Goal: Check status: Check status

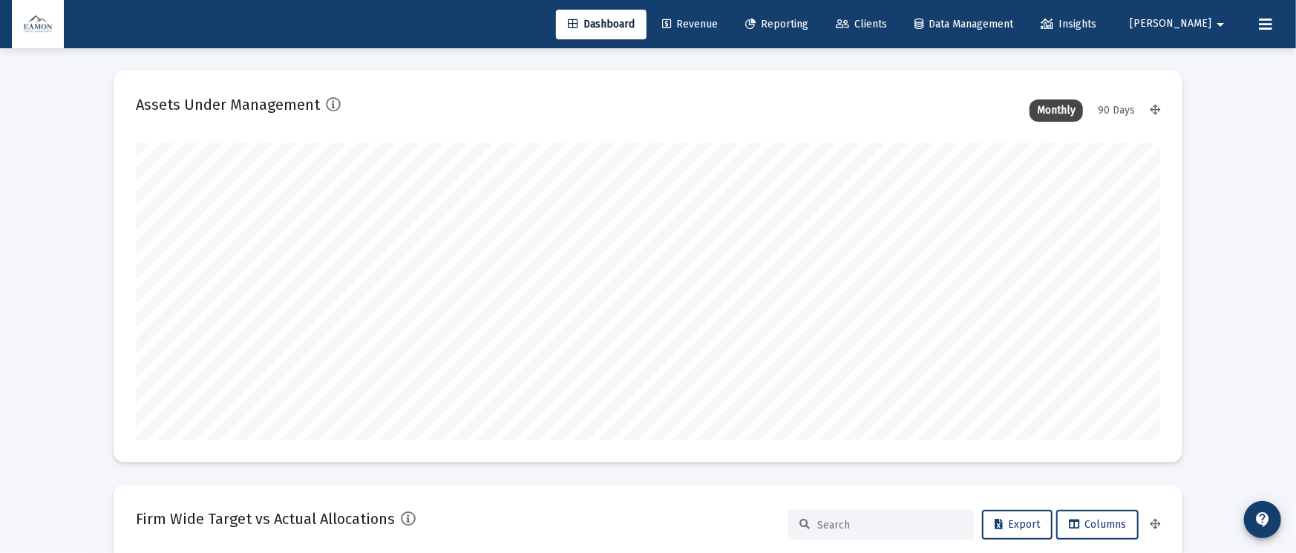
type input "[DATE]"
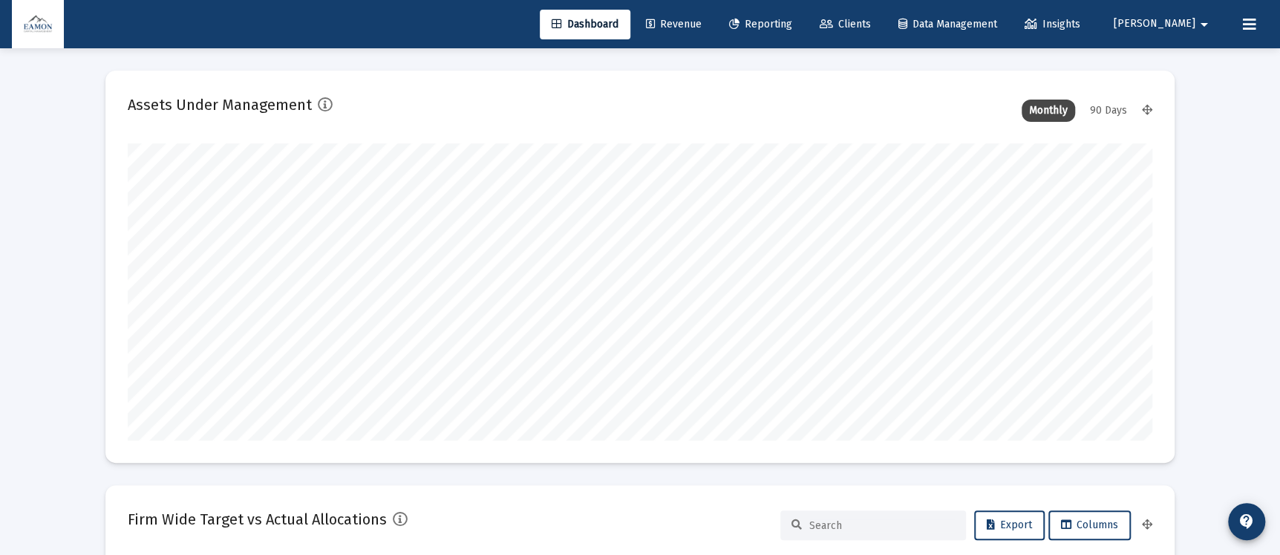
scroll to position [297, 478]
click at [792, 19] on span "Reporting" at bounding box center [760, 24] width 63 height 13
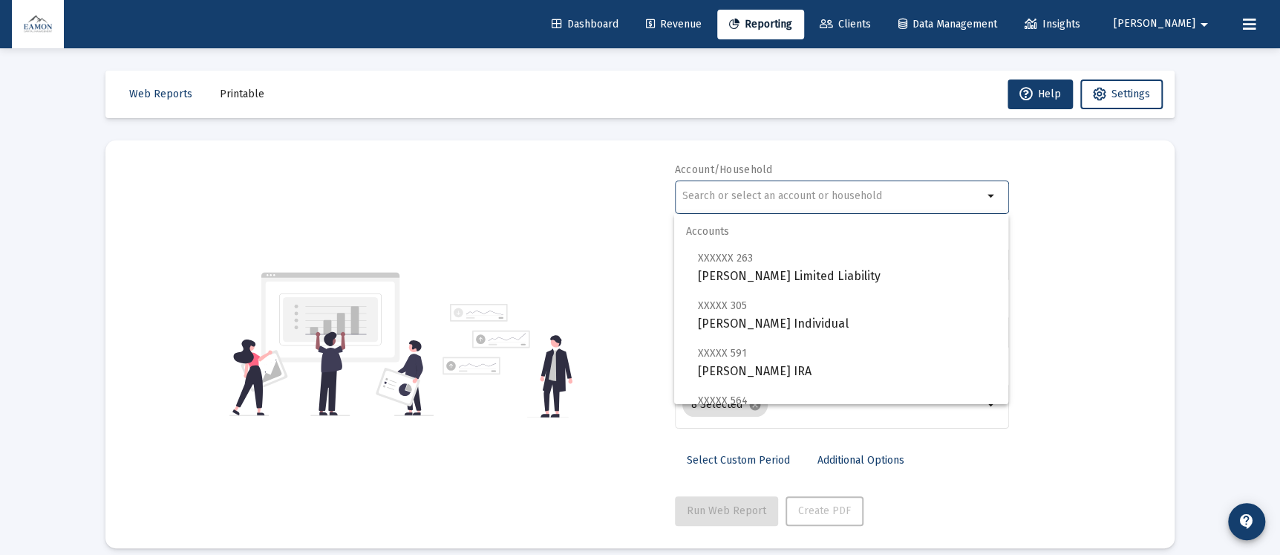
click at [765, 199] on input "text" at bounding box center [832, 196] width 301 height 12
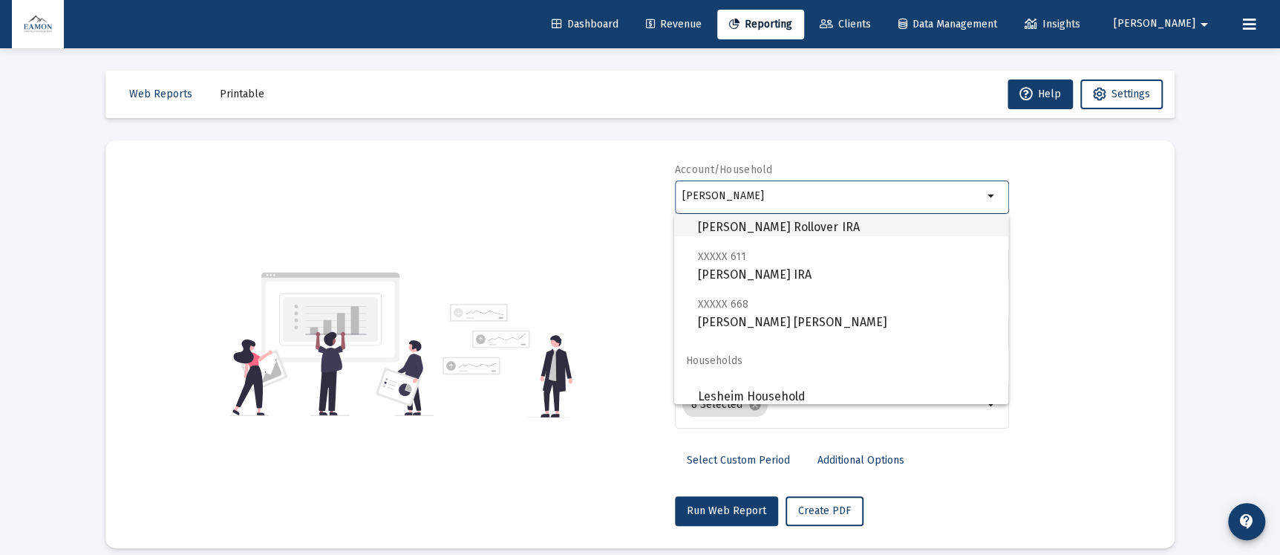
scroll to position [142, 0]
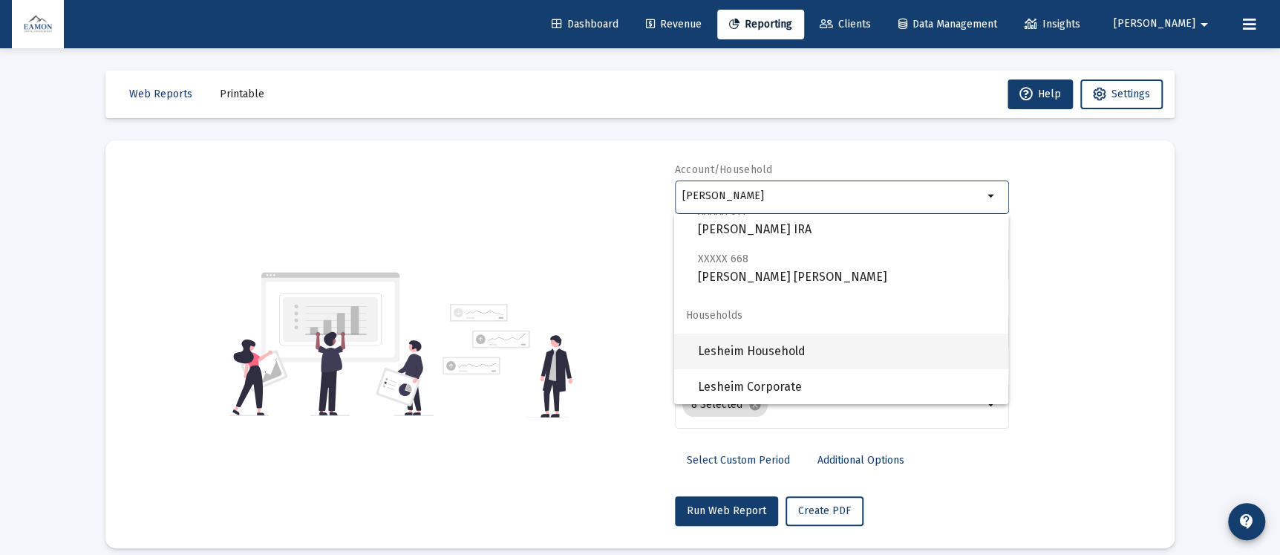
click at [748, 349] on span "Lesheim Household" at bounding box center [847, 351] width 298 height 36
type input "Lesheim Household"
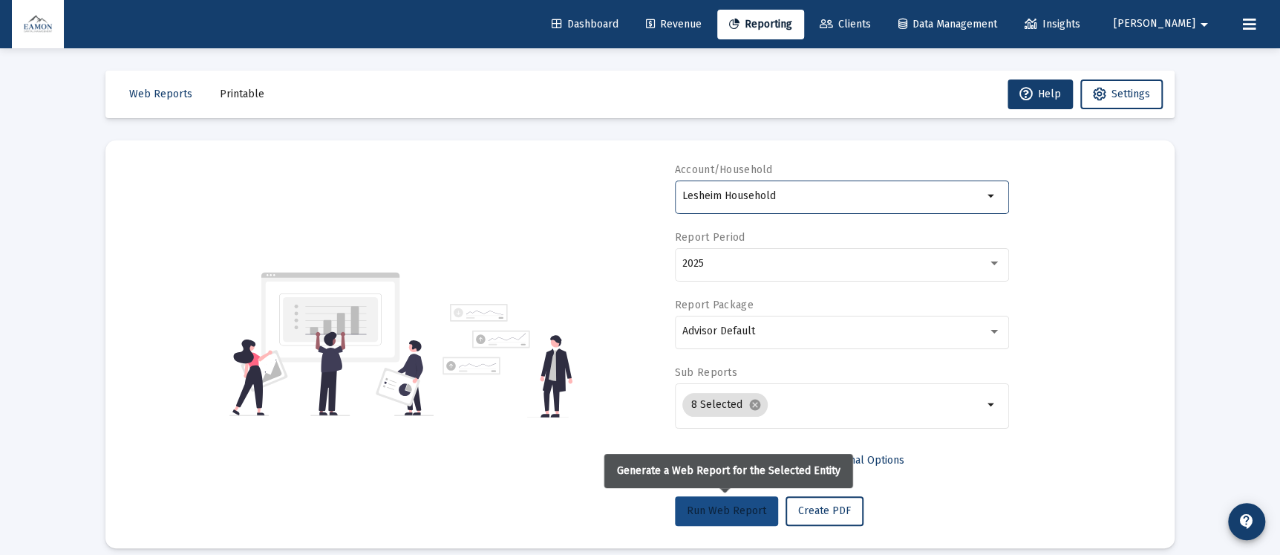
click at [742, 510] on span "Run Web Report" at bounding box center [726, 510] width 79 height 13
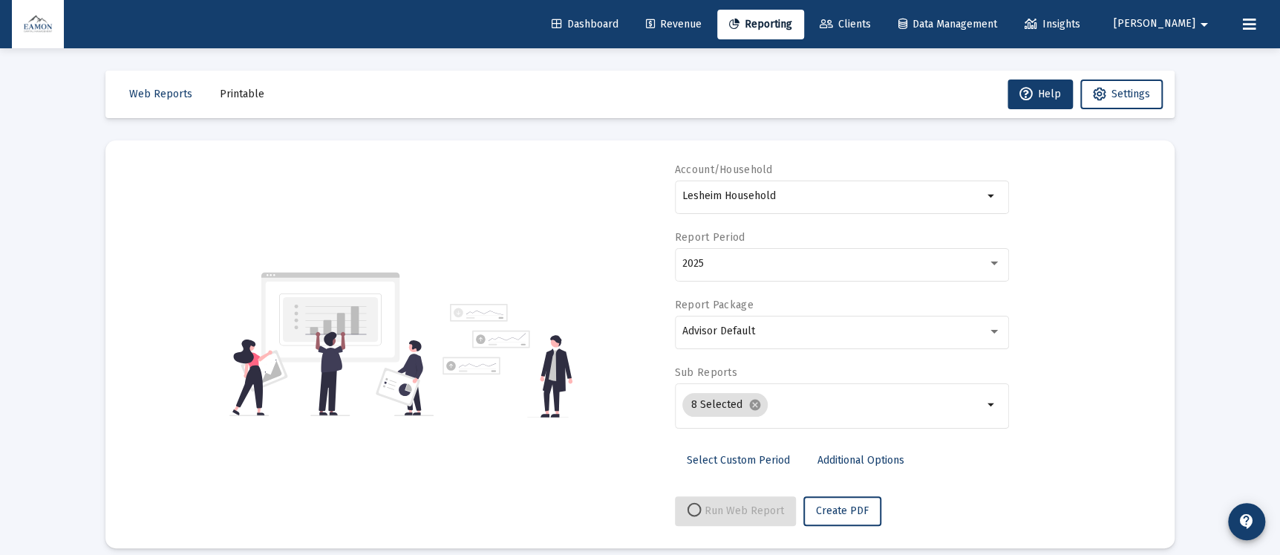
select select "View all"
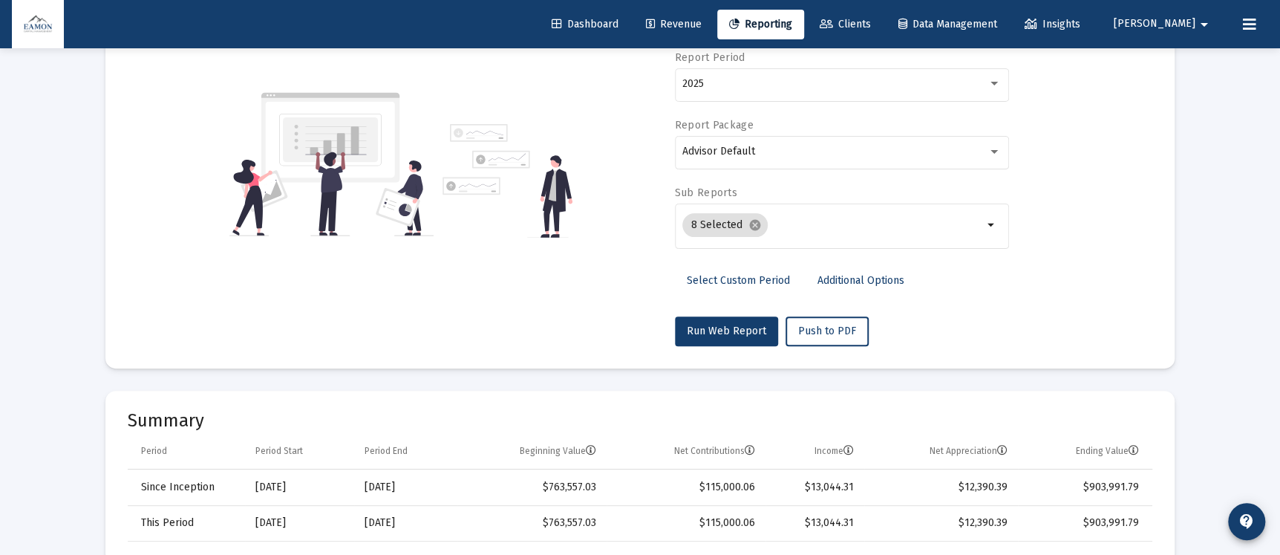
scroll to position [0, 0]
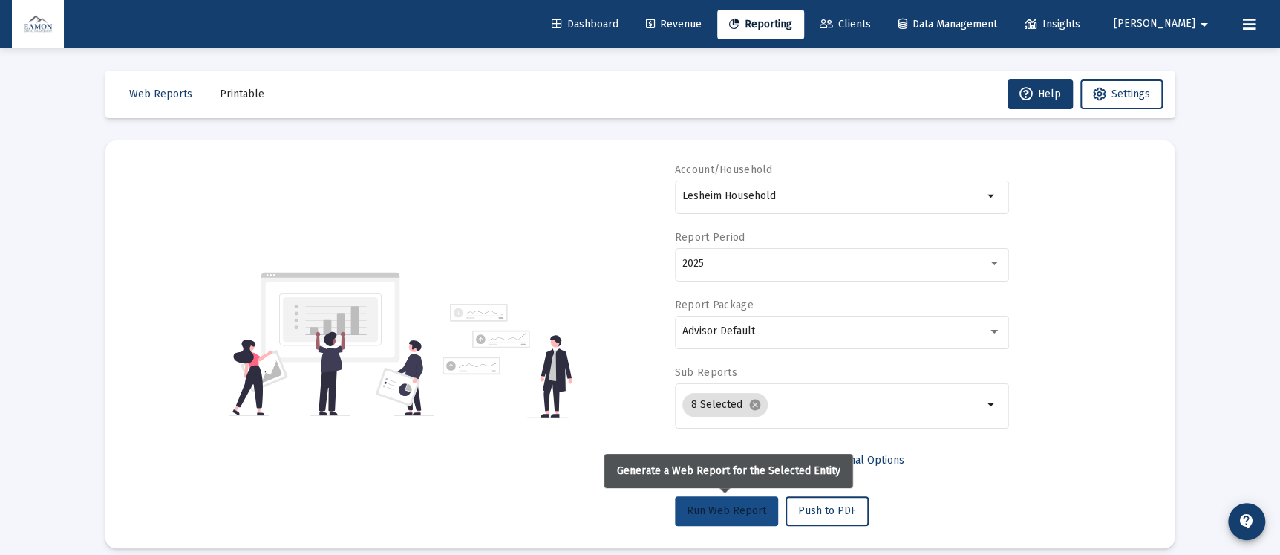
click at [734, 513] on span "Run Web Report" at bounding box center [726, 510] width 79 height 13
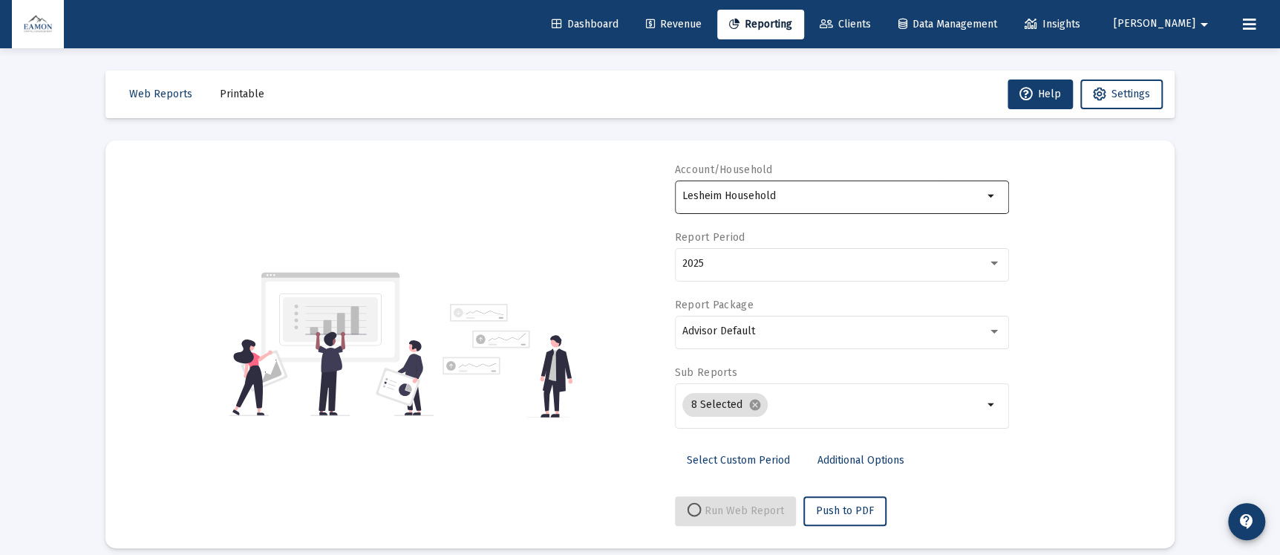
click at [787, 184] on div "Lesheim Household" at bounding box center [832, 195] width 301 height 36
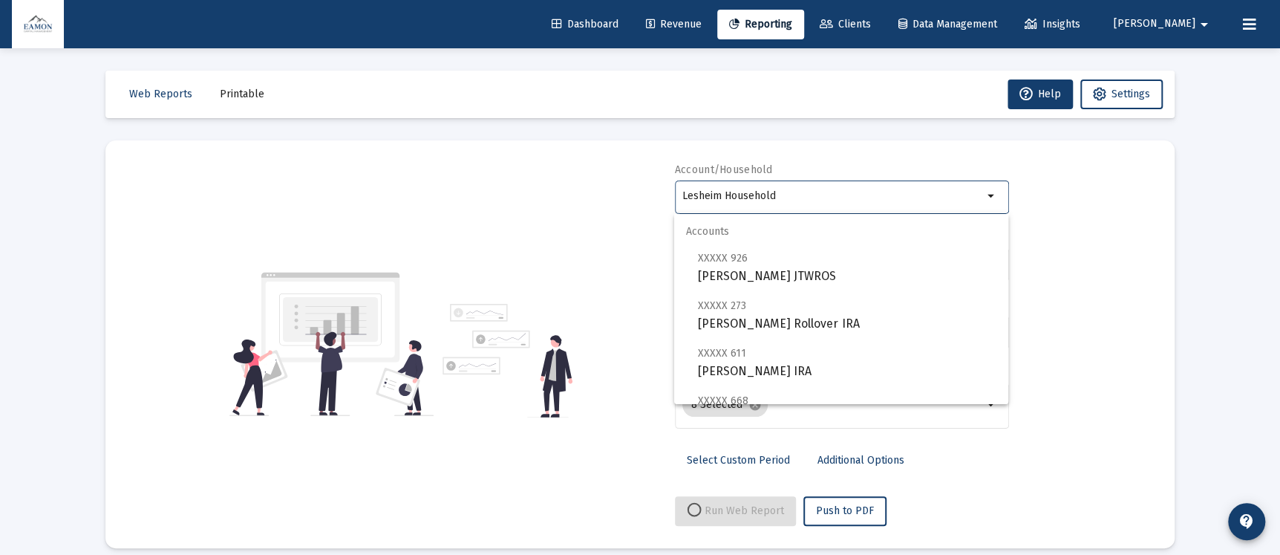
scroll to position [142, 0]
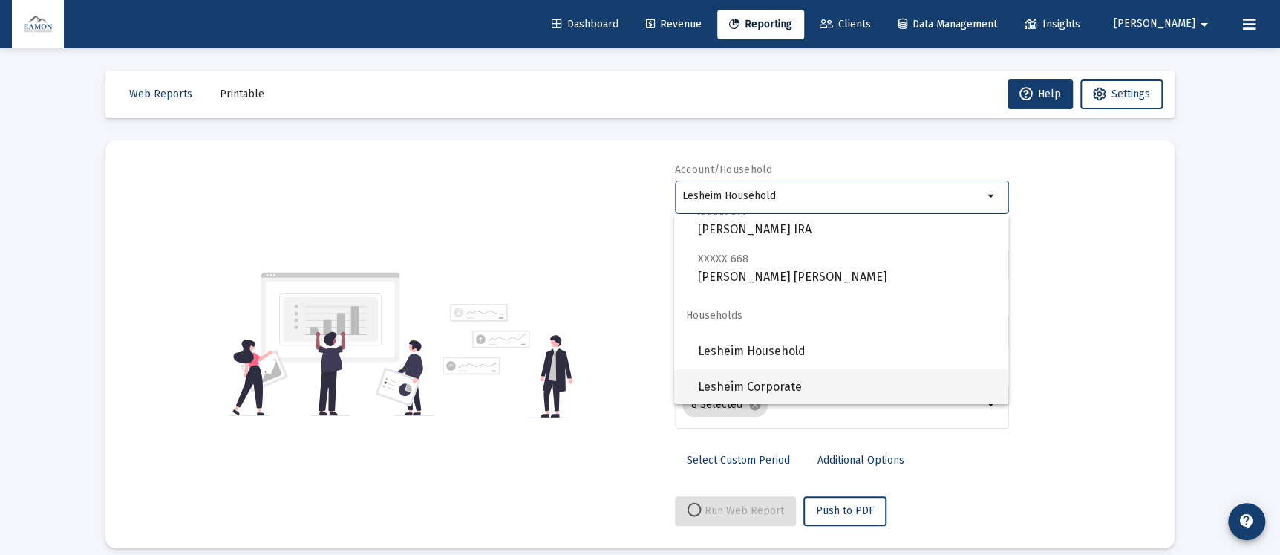
click at [771, 395] on span "Lesheim Corporate" at bounding box center [847, 387] width 298 height 36
select select "View all"
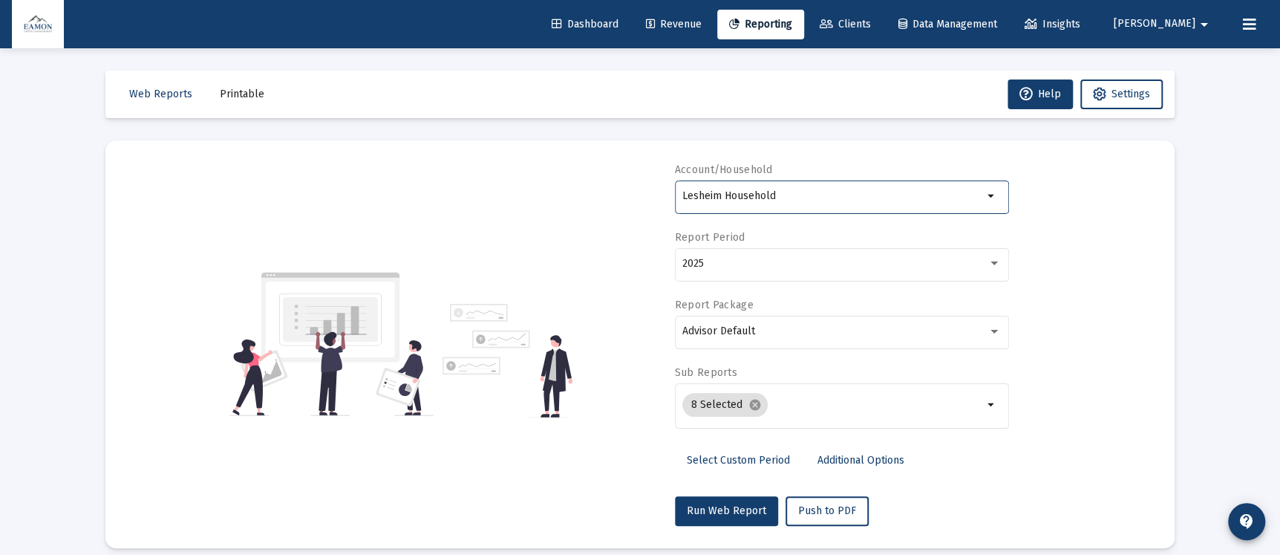
type input "Lesheim Corporate"
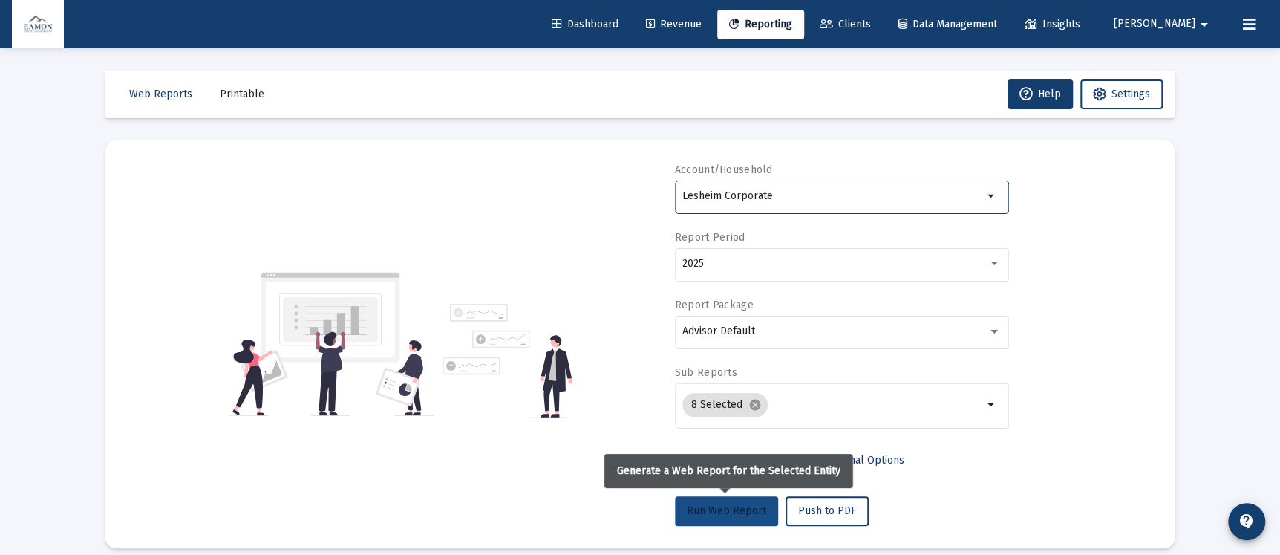
click at [726, 511] on span "Run Web Report" at bounding box center [726, 510] width 79 height 13
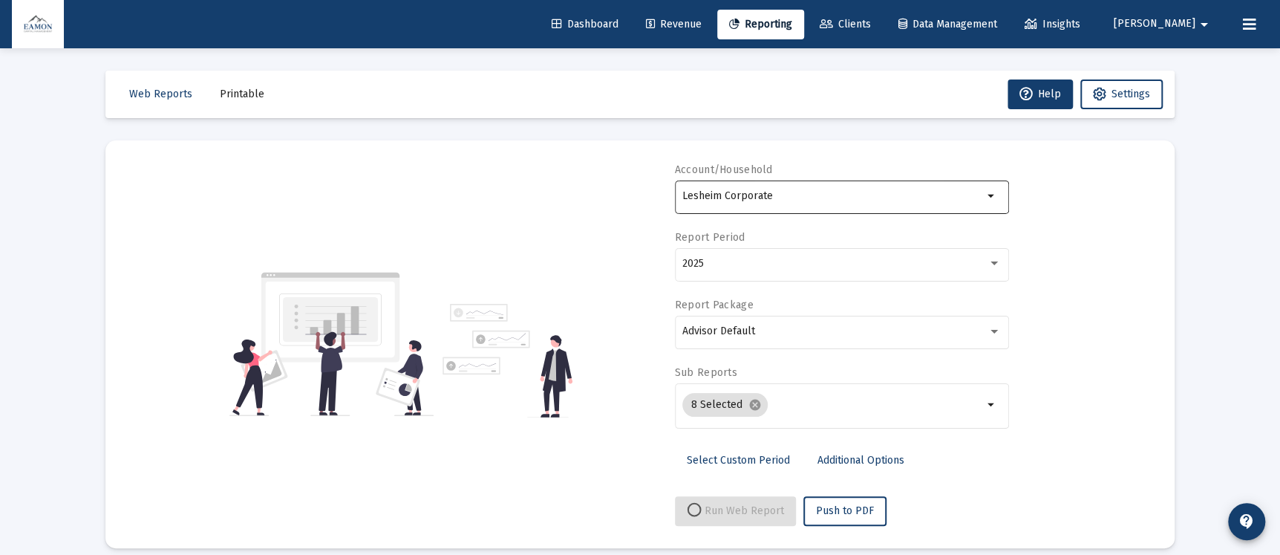
select select "View all"
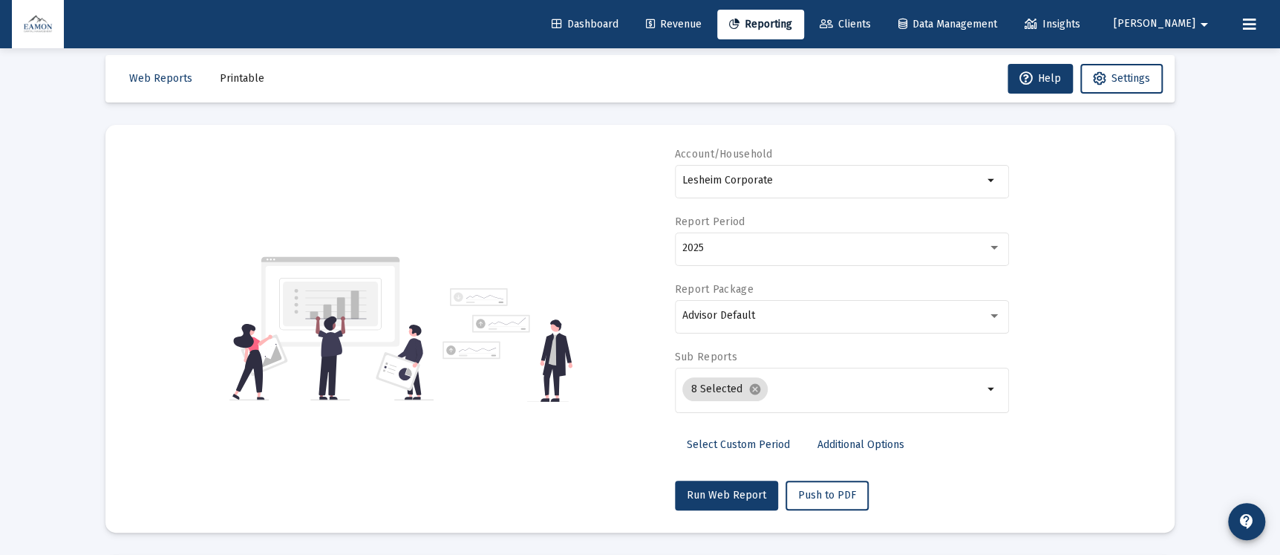
scroll to position [0, 0]
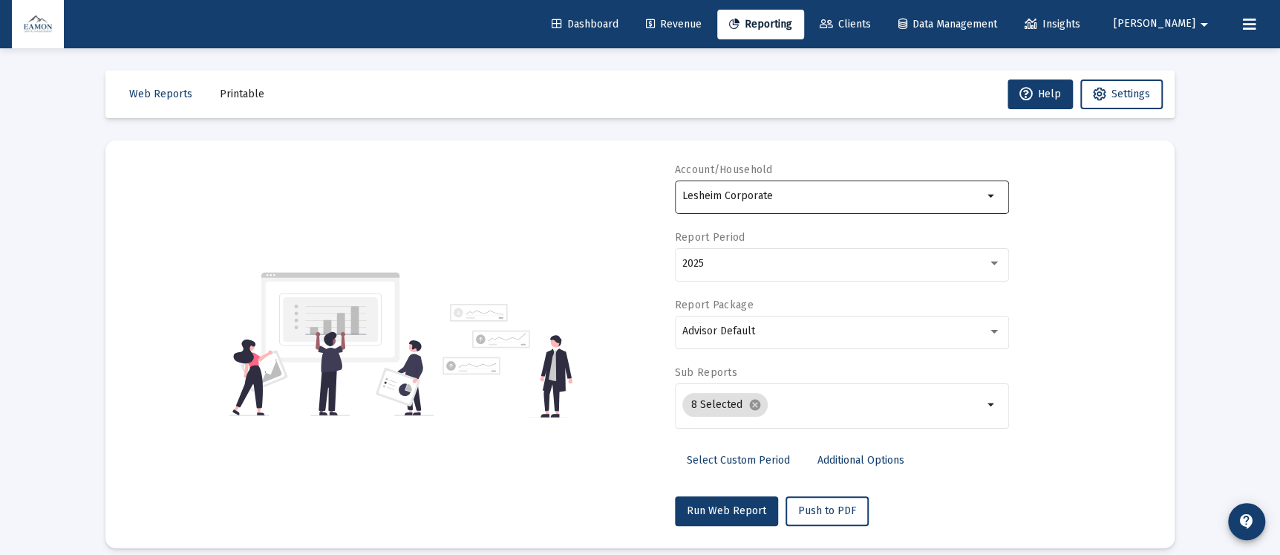
click at [846, 203] on div "Lesheim Corporate" at bounding box center [832, 195] width 301 height 36
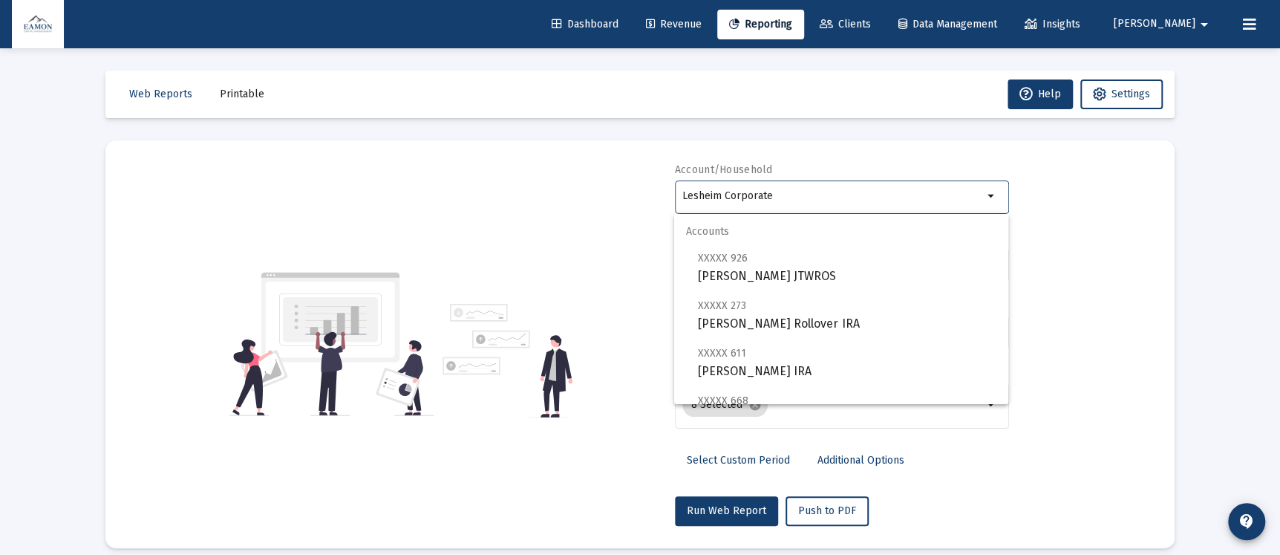
click at [846, 192] on input "Lesheim Corporate" at bounding box center [832, 196] width 301 height 12
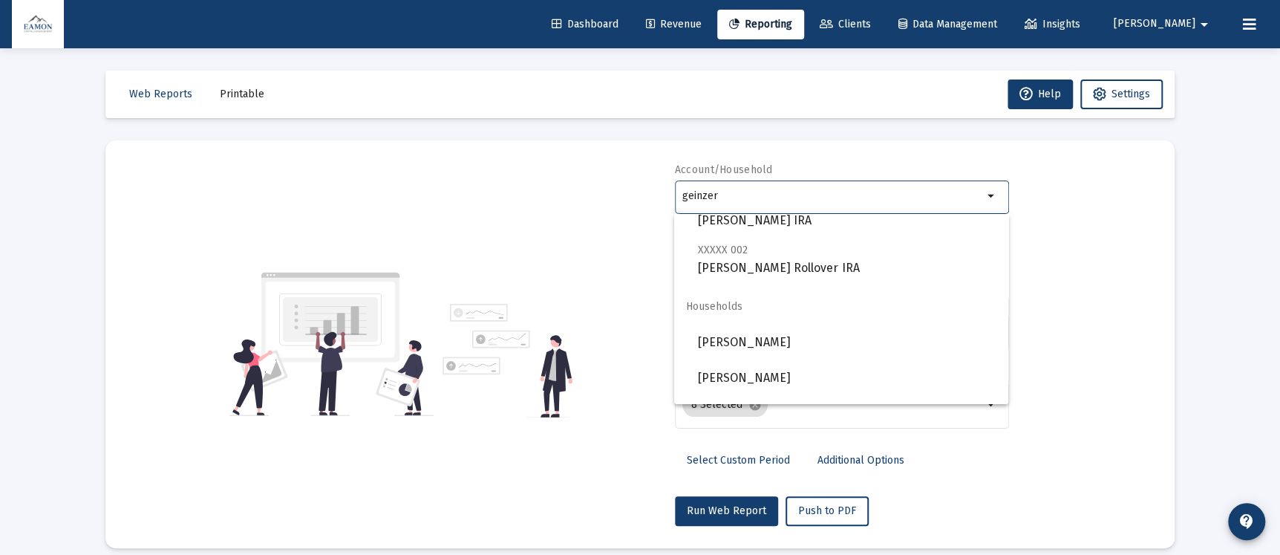
scroll to position [320, 0]
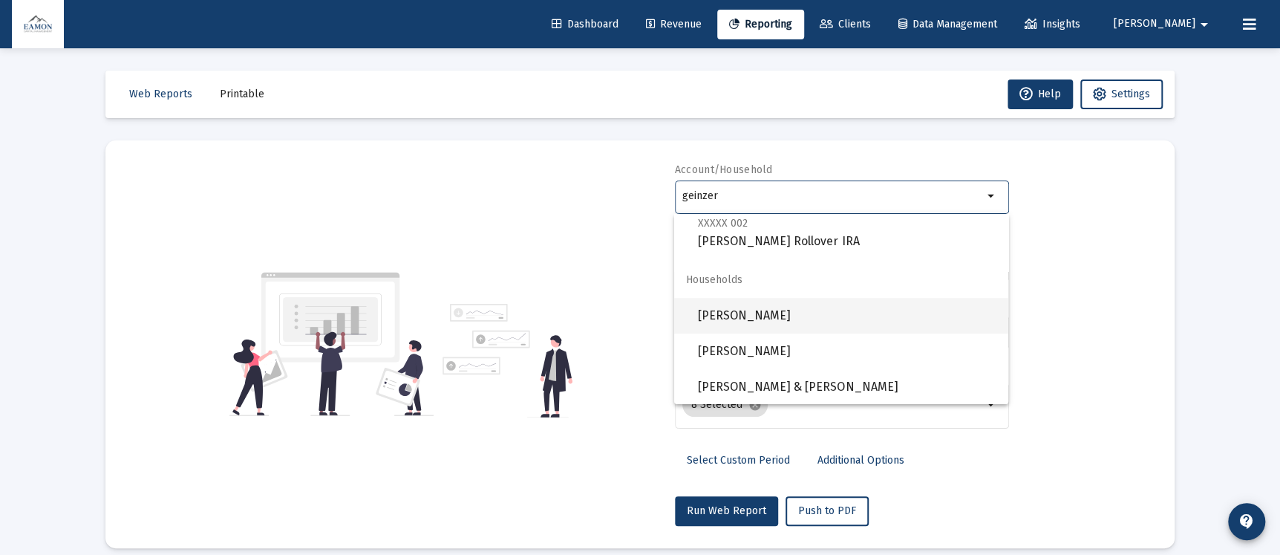
click at [801, 317] on span "[PERSON_NAME]" at bounding box center [847, 316] width 298 height 36
type input "[PERSON_NAME]"
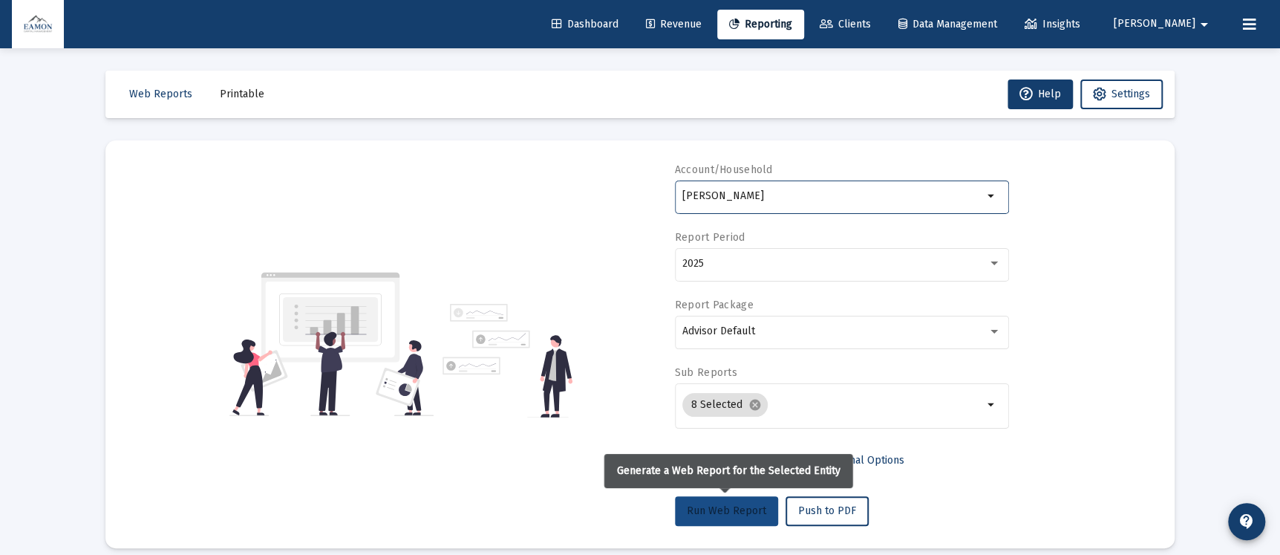
click at [719, 513] on span "Run Web Report" at bounding box center [726, 510] width 79 height 13
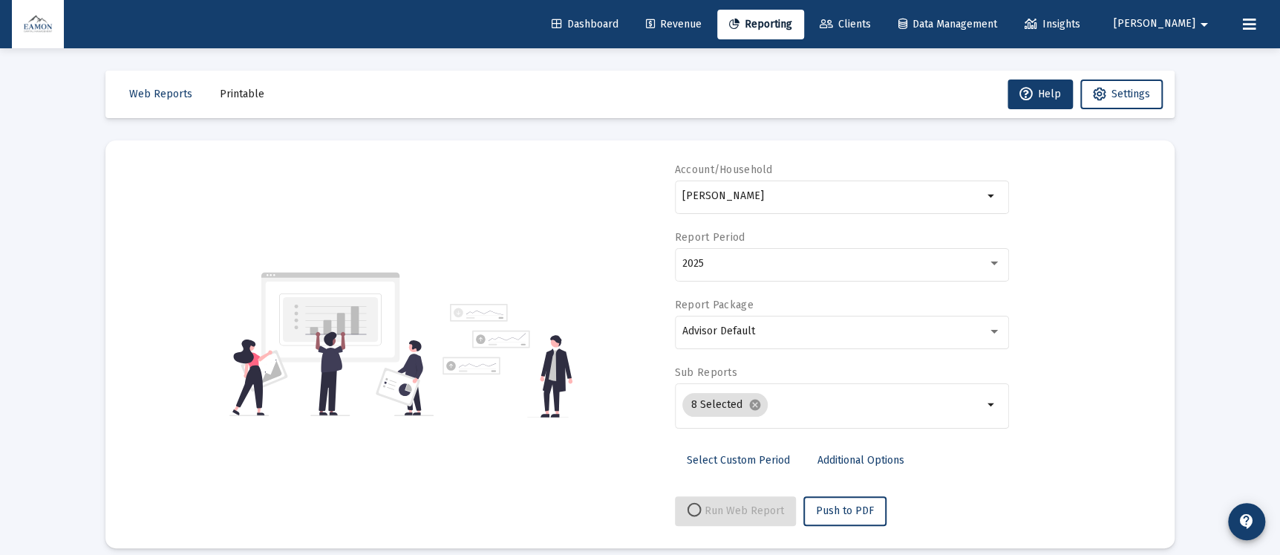
select select "View all"
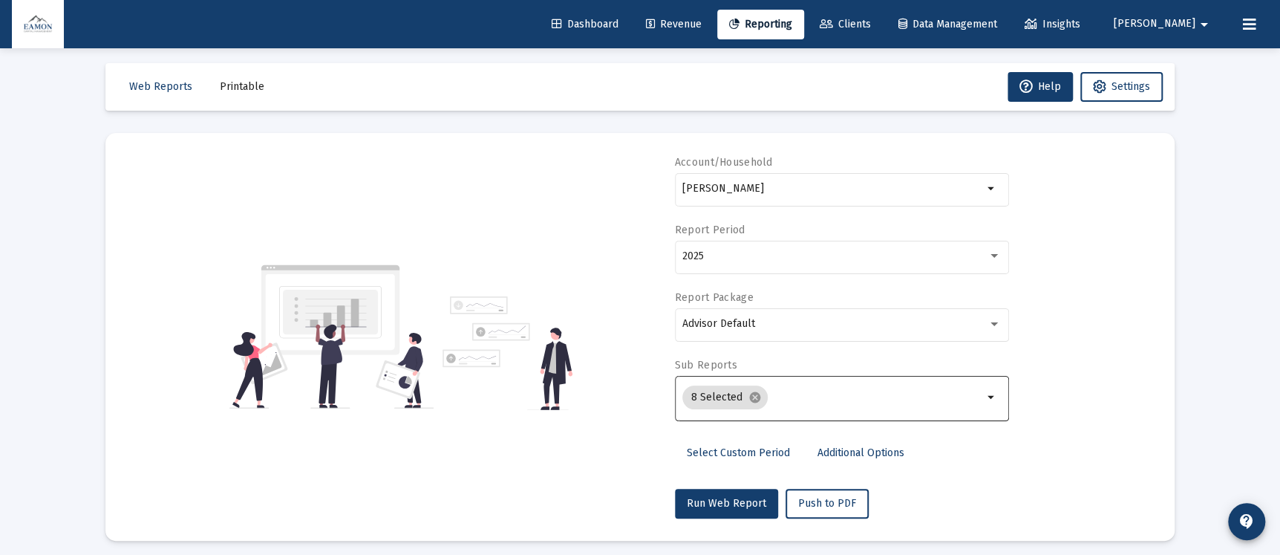
scroll to position [0, 0]
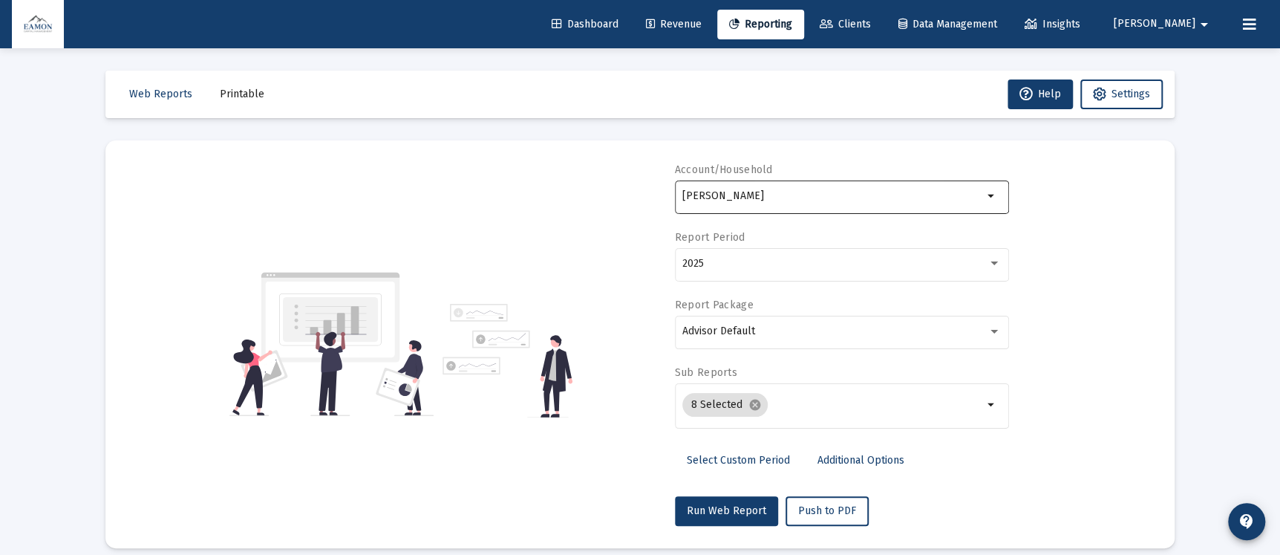
click at [726, 193] on input "[PERSON_NAME]" at bounding box center [832, 196] width 301 height 12
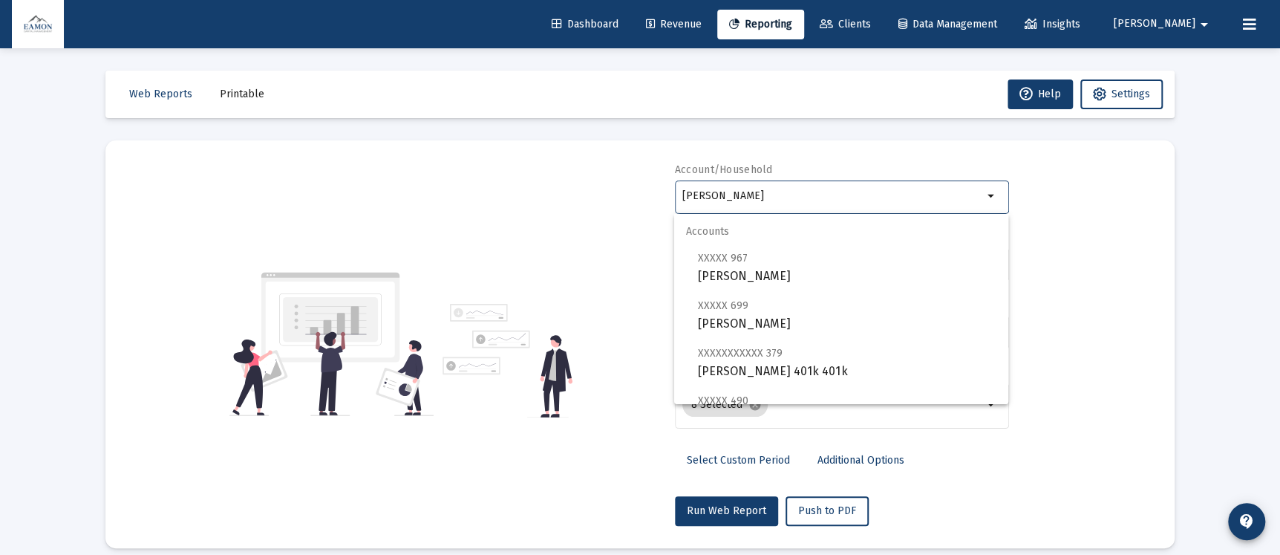
click at [726, 193] on input "[PERSON_NAME]" at bounding box center [832, 196] width 301 height 12
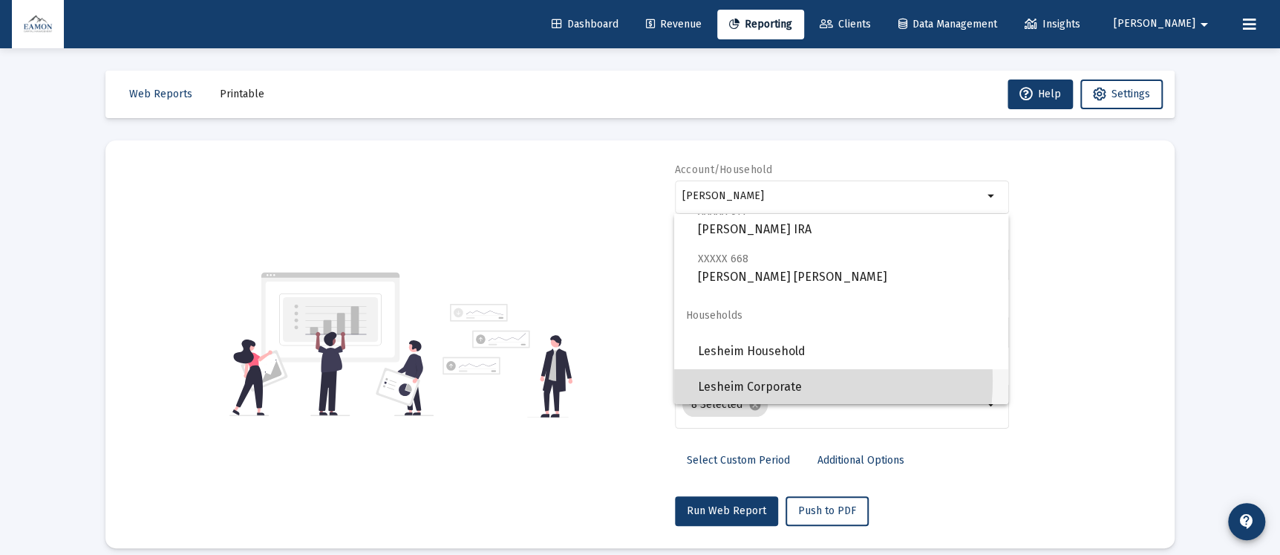
click at [746, 379] on span "Lesheim Corporate" at bounding box center [847, 387] width 298 height 36
type input "Lesheim Corporate"
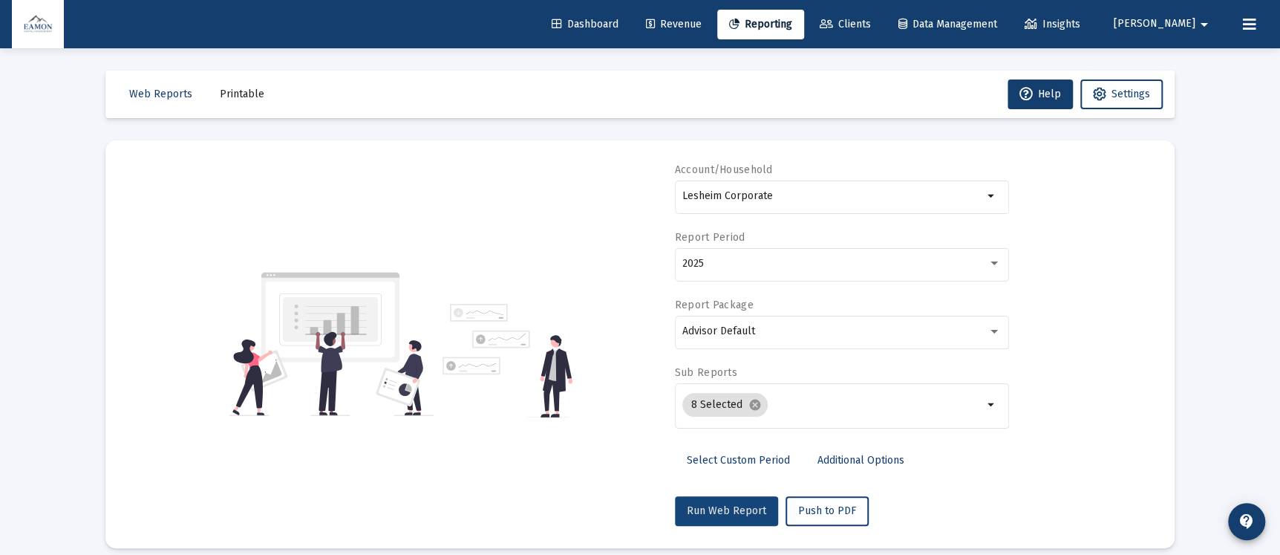
click at [732, 504] on span "Run Web Report" at bounding box center [726, 510] width 79 height 13
select select "View all"
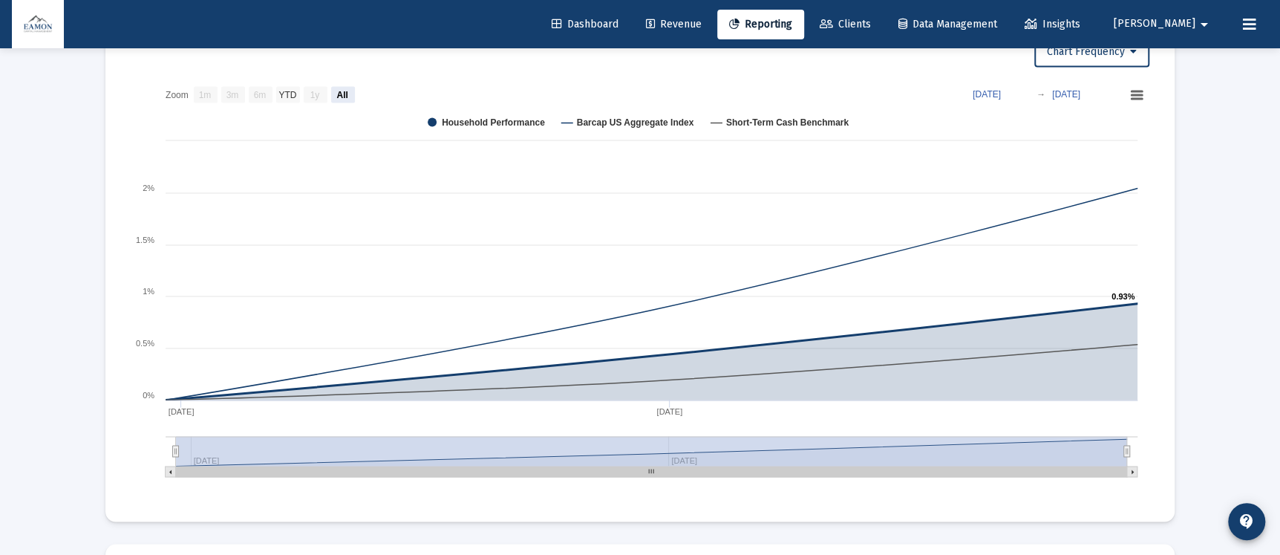
scroll to position [1448, 0]
